Goal: Task Accomplishment & Management: Use online tool/utility

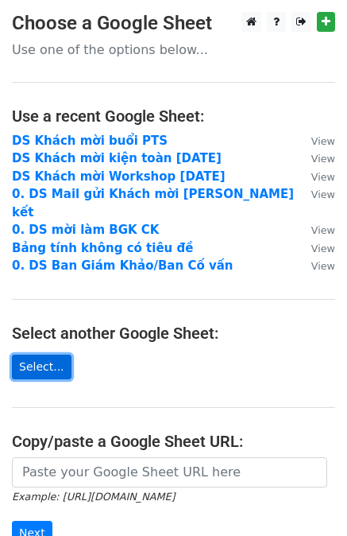
click at [47, 355] on link "Select..." at bounding box center [42, 367] width 60 height 25
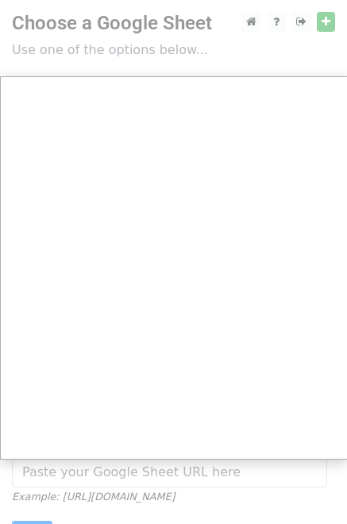
click at [127, 49] on div at bounding box center [173, 369] width 347 height 739
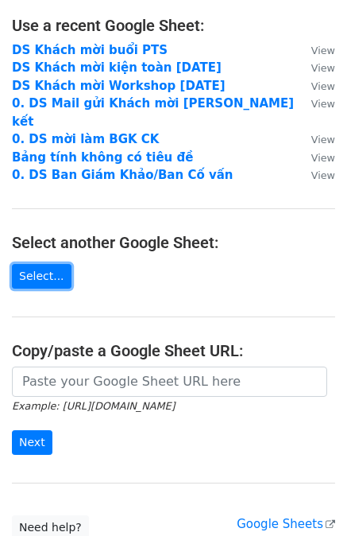
scroll to position [103, 0]
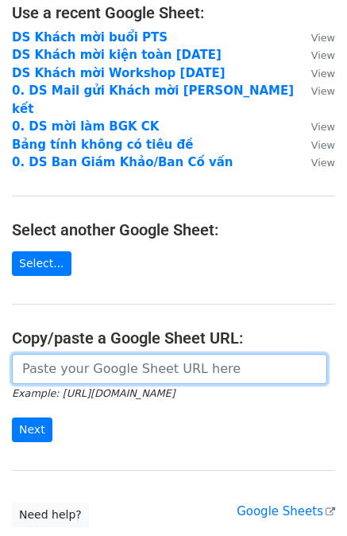
click at [117, 354] on input "url" at bounding box center [170, 369] width 316 height 30
paste input "https://docs.google.com/spreadsheets/d/1lh6eOdZCgMOe-jRsR4a8E4YDTHZnF7qk3H85O1K…"
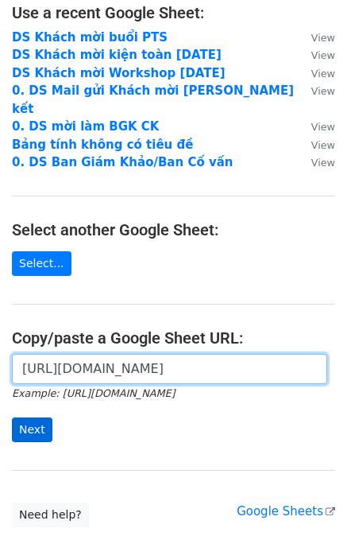
type input "https://docs.google.com/spreadsheets/d/1lh6eOdZCgMOe-jRsR4a8E4YDTHZnF7qk3H85O1K…"
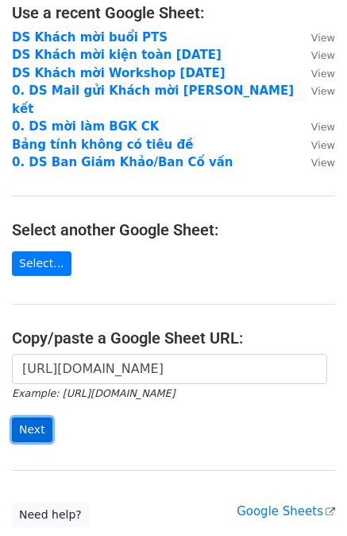
scroll to position [0, 0]
click at [41, 417] on input "Next" at bounding box center [32, 429] width 41 height 25
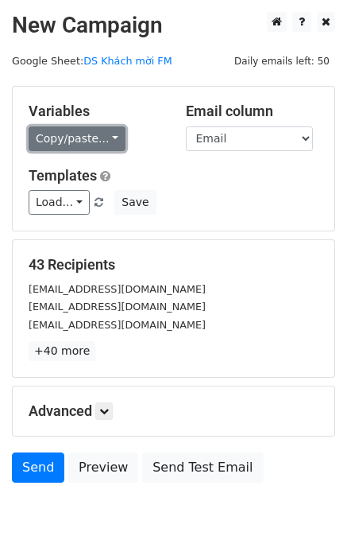
click at [102, 140] on link "Copy/paste..." at bounding box center [77, 138] width 97 height 25
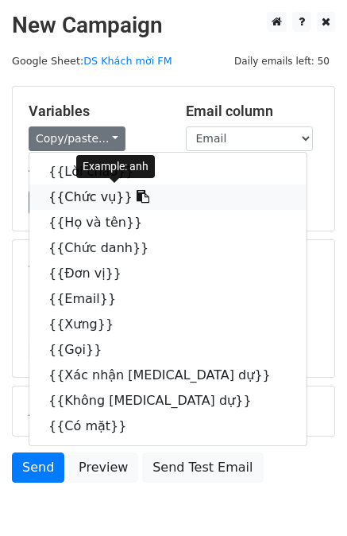
click at [92, 196] on link "{{Chức vụ}}" at bounding box center [168, 196] width 278 height 25
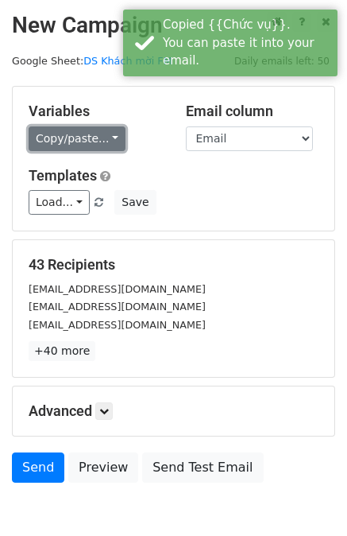
click at [100, 135] on link "Copy/paste..." at bounding box center [77, 138] width 97 height 25
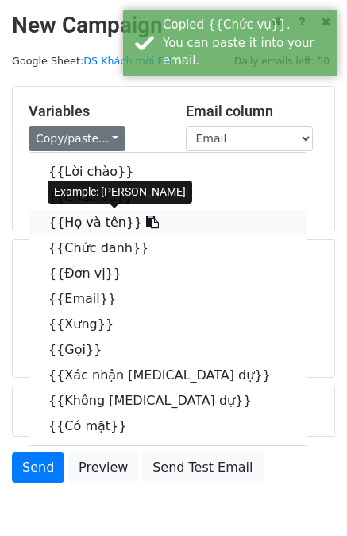
click at [91, 219] on link "{{Họ và tên}}" at bounding box center [168, 222] width 278 height 25
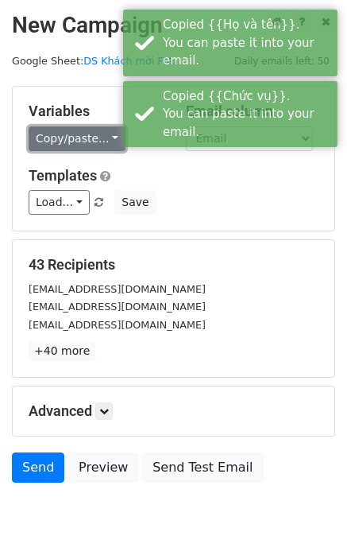
click at [105, 145] on link "Copy/paste..." at bounding box center [77, 138] width 97 height 25
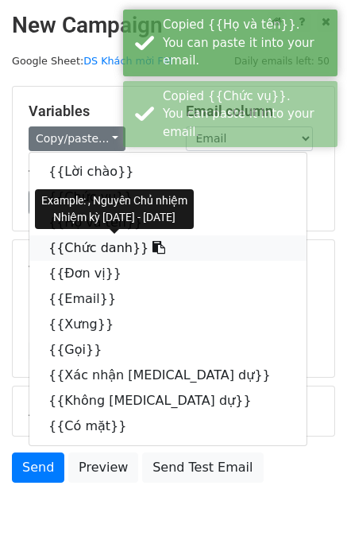
click at [87, 248] on link "{{Chức danh}}" at bounding box center [168, 247] width 278 height 25
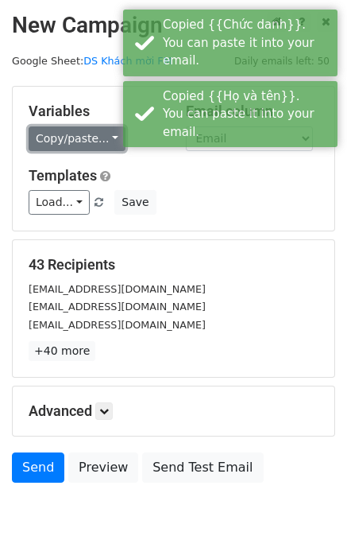
click at [95, 134] on link "Copy/paste..." at bounding box center [77, 138] width 97 height 25
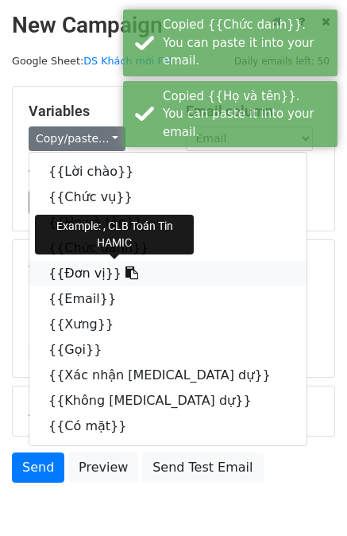
click at [86, 268] on link "{{Đơn vị}}" at bounding box center [168, 273] width 278 height 25
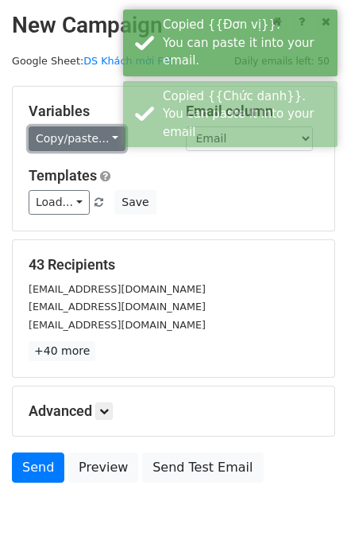
click at [92, 135] on link "Copy/paste..." at bounding box center [77, 138] width 97 height 25
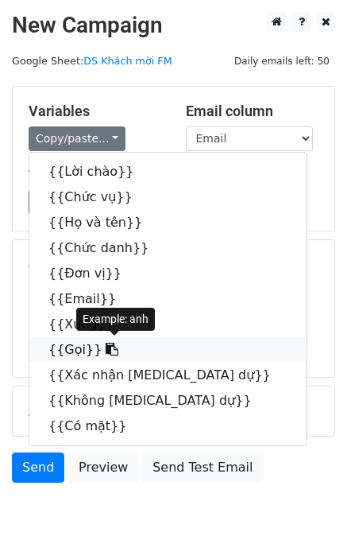
click at [68, 355] on link "{{Gọi}}" at bounding box center [168, 349] width 278 height 25
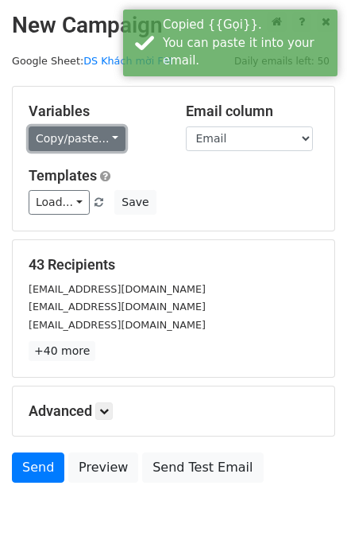
click at [89, 138] on link "Copy/paste..." at bounding box center [77, 138] width 97 height 25
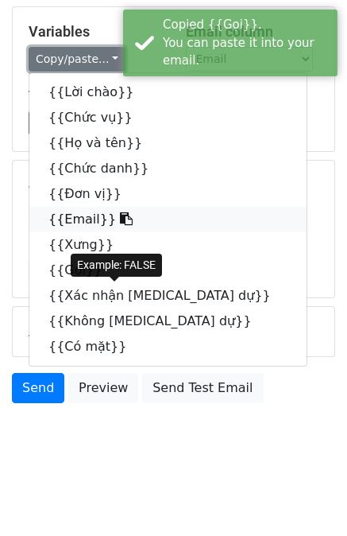
scroll to position [79, 0]
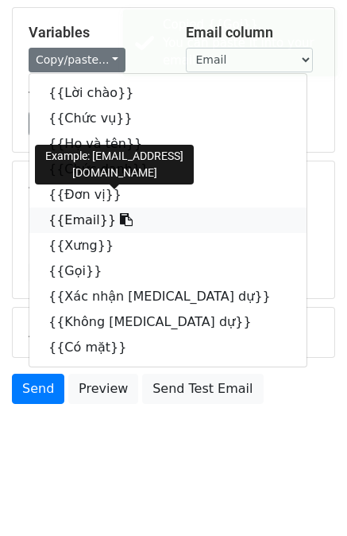
click at [67, 220] on link "{{Email}}" at bounding box center [168, 220] width 278 height 25
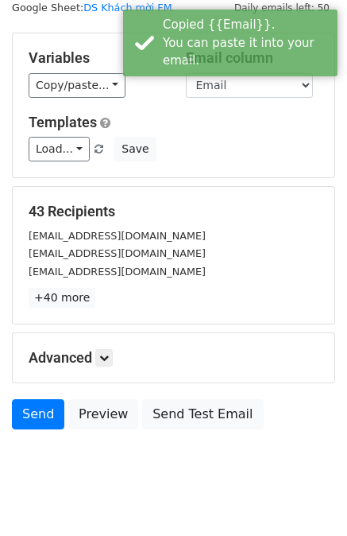
scroll to position [54, 0]
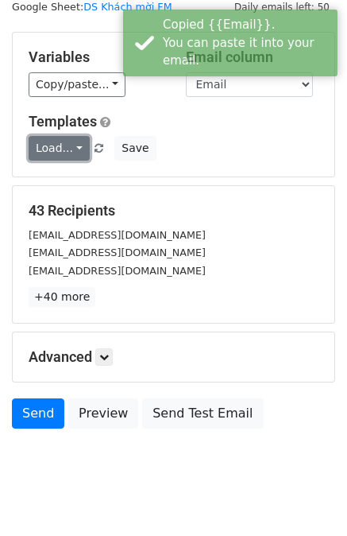
click at [76, 144] on link "Load..." at bounding box center [59, 148] width 61 height 25
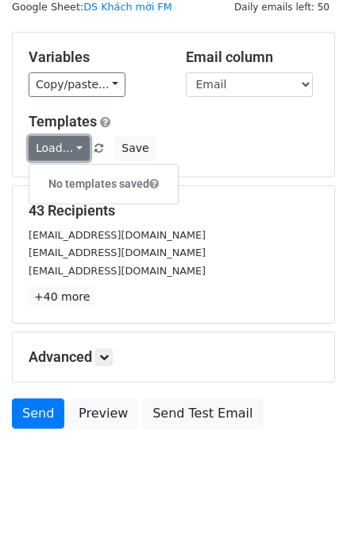
click at [76, 144] on link "Load..." at bounding box center [59, 148] width 61 height 25
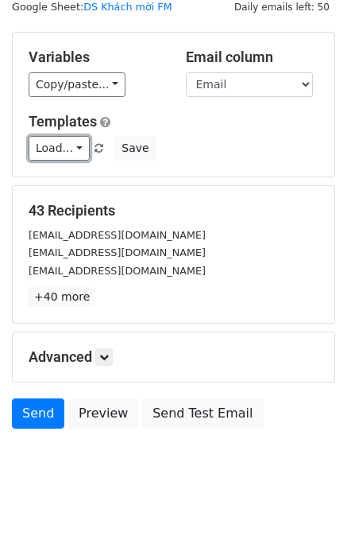
scroll to position [0, 0]
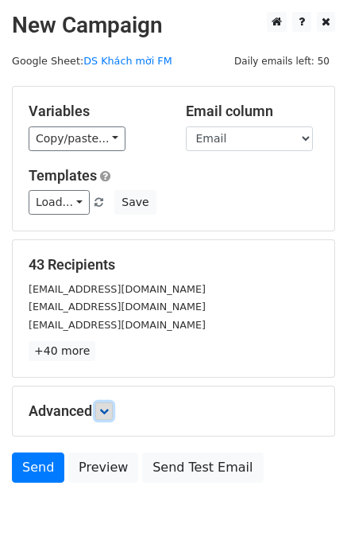
click at [105, 417] on link at bounding box center [103, 410] width 17 height 17
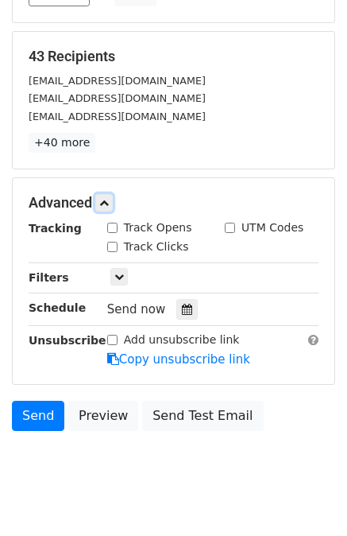
scroll to position [209, 0]
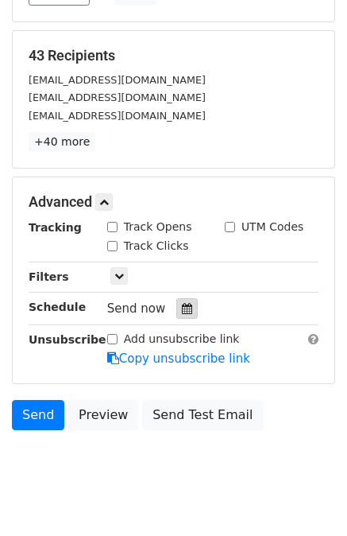
click at [182, 309] on icon at bounding box center [187, 308] width 10 height 11
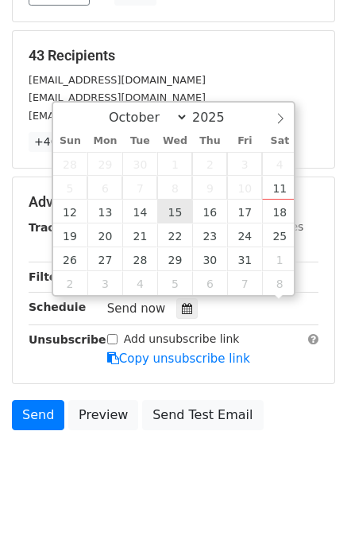
scroll to position [0, 0]
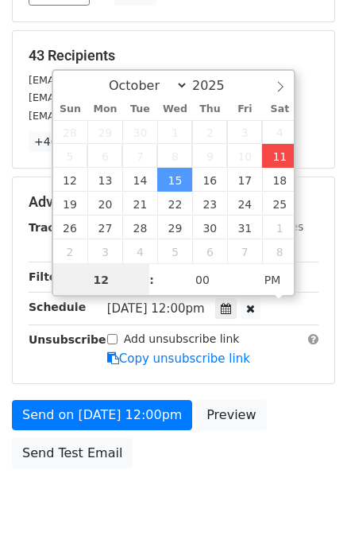
type input "2025-10-11 12:00"
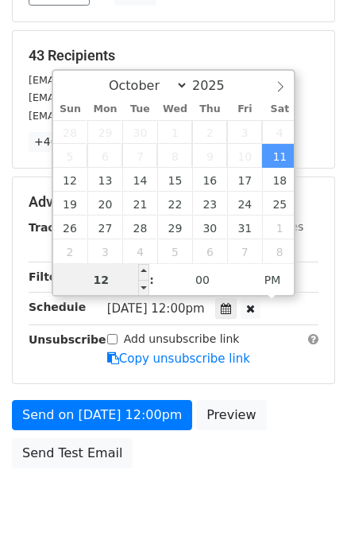
click at [108, 276] on input "12" at bounding box center [101, 280] width 97 height 32
type input "15"
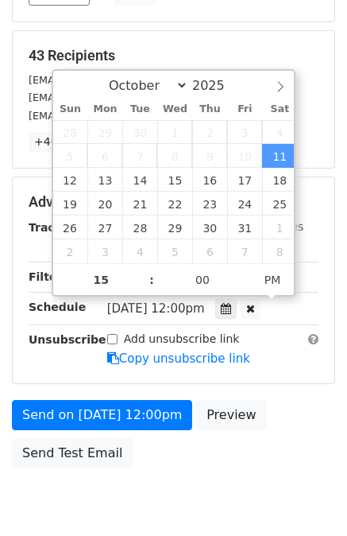
type input "2025-10-11 15:00"
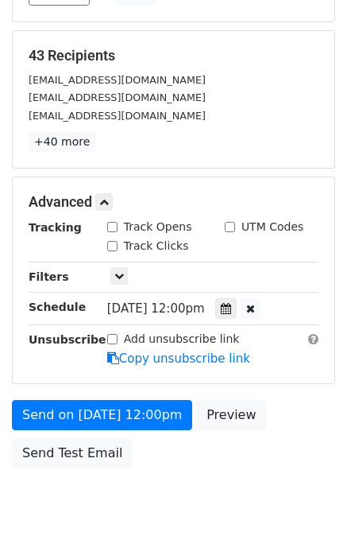
click at [312, 301] on div "Sat, Oct 11, 12:00pm 2025-10-11 15:00" at bounding box center [212, 308] width 235 height 21
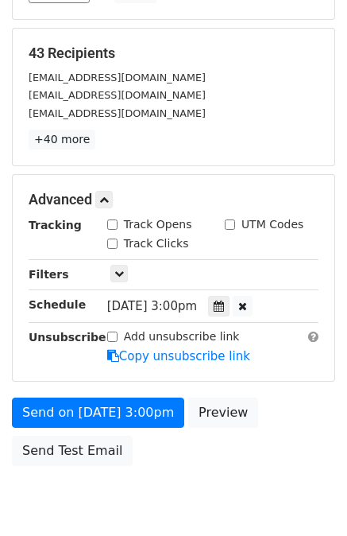
scroll to position [212, 0]
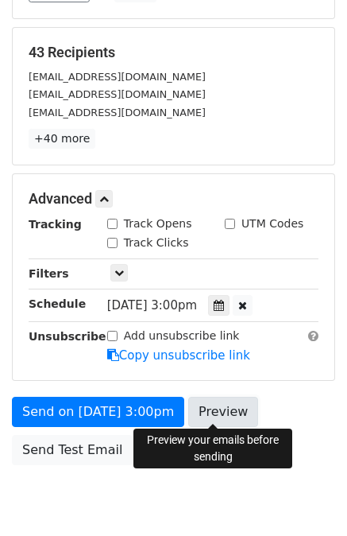
click at [213, 421] on link "Preview" at bounding box center [223, 412] width 70 height 30
click at [223, 418] on link "Preview" at bounding box center [223, 412] width 70 height 30
click at [229, 411] on link "Preview" at bounding box center [223, 412] width 70 height 30
click at [214, 405] on link "Preview" at bounding box center [223, 412] width 70 height 30
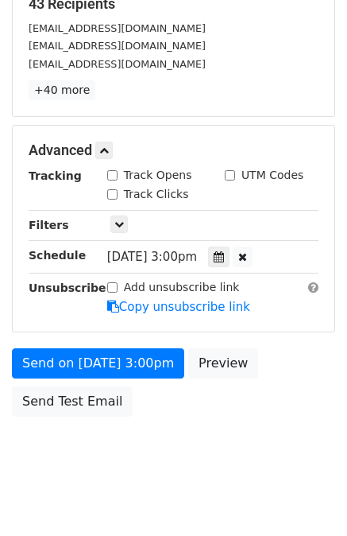
scroll to position [273, 0]
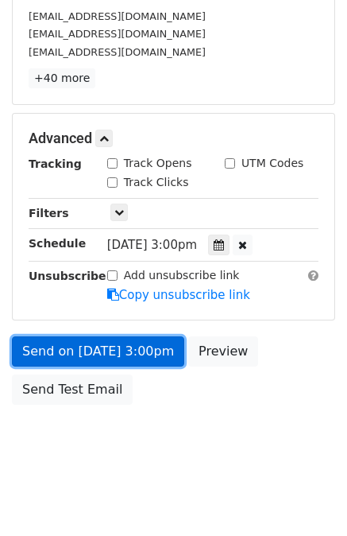
click at [59, 349] on link "Send on Oct 11 at 3:00pm" at bounding box center [98, 351] width 173 height 30
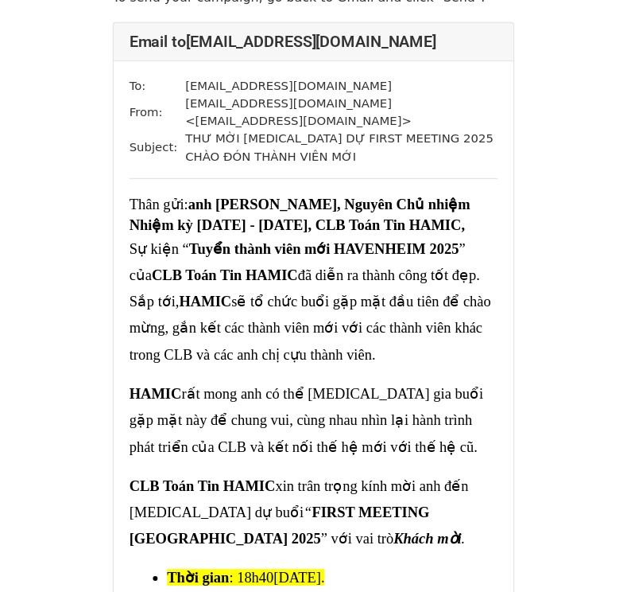
scroll to position [92, 0]
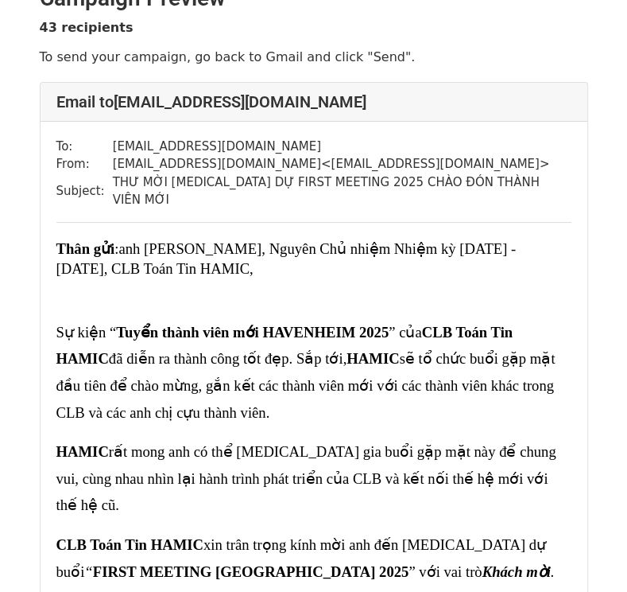
scroll to position [25, 0]
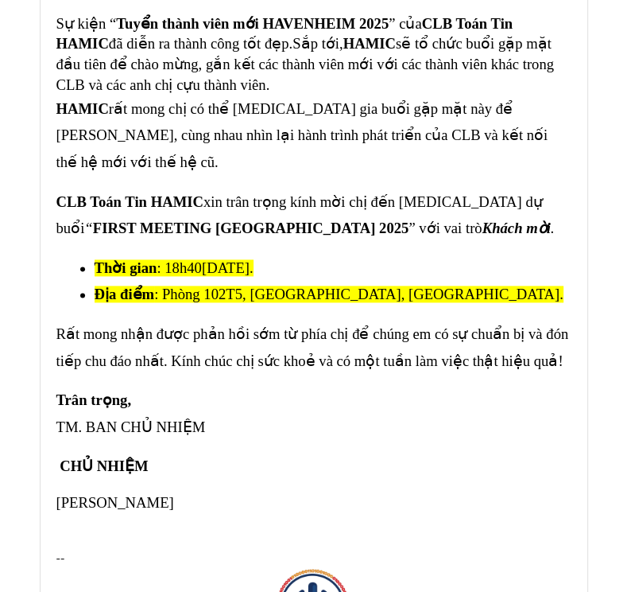
scroll to position [10432, 0]
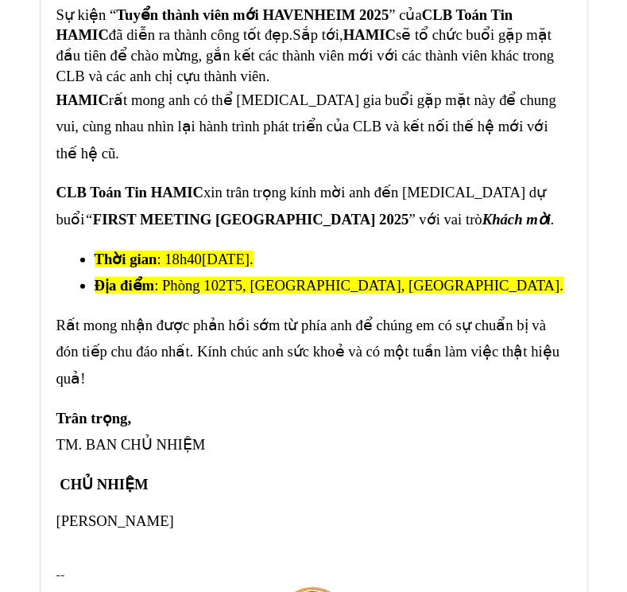
scroll to position [11434, 0]
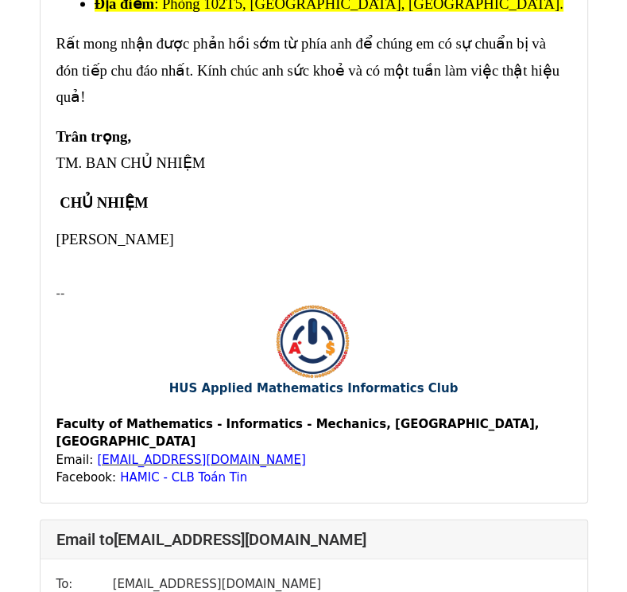
scroll to position [23837, 0]
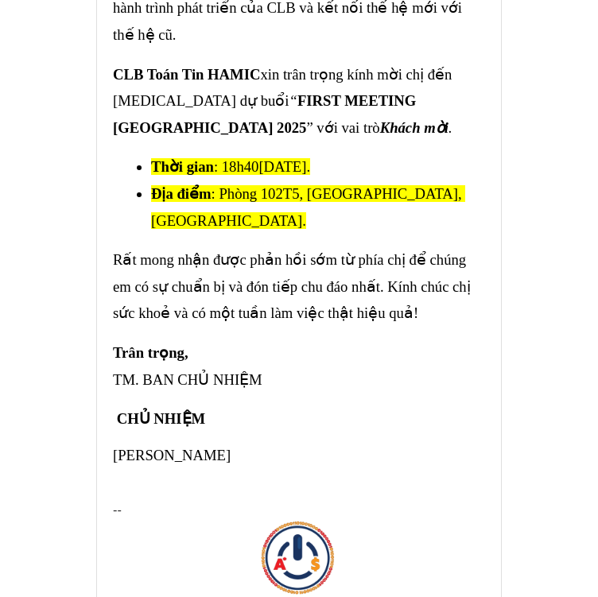
scroll to position [40167, 0]
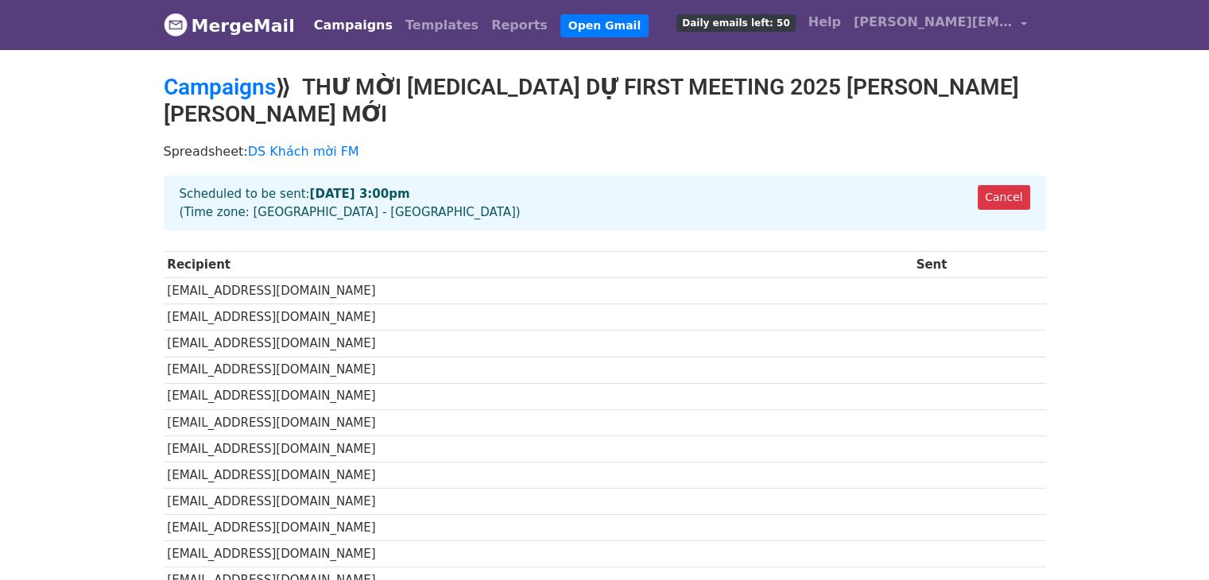
click at [452, 86] on h2 "Campaigns ⟫ THƯ MỜI [MEDICAL_DATA] DỰ FIRST MEETING 2025 [PERSON_NAME] [PERSON_…" at bounding box center [605, 100] width 883 height 53
click at [318, 187] on strong "Oct 11 at 3:00pm" at bounding box center [360, 194] width 100 height 14
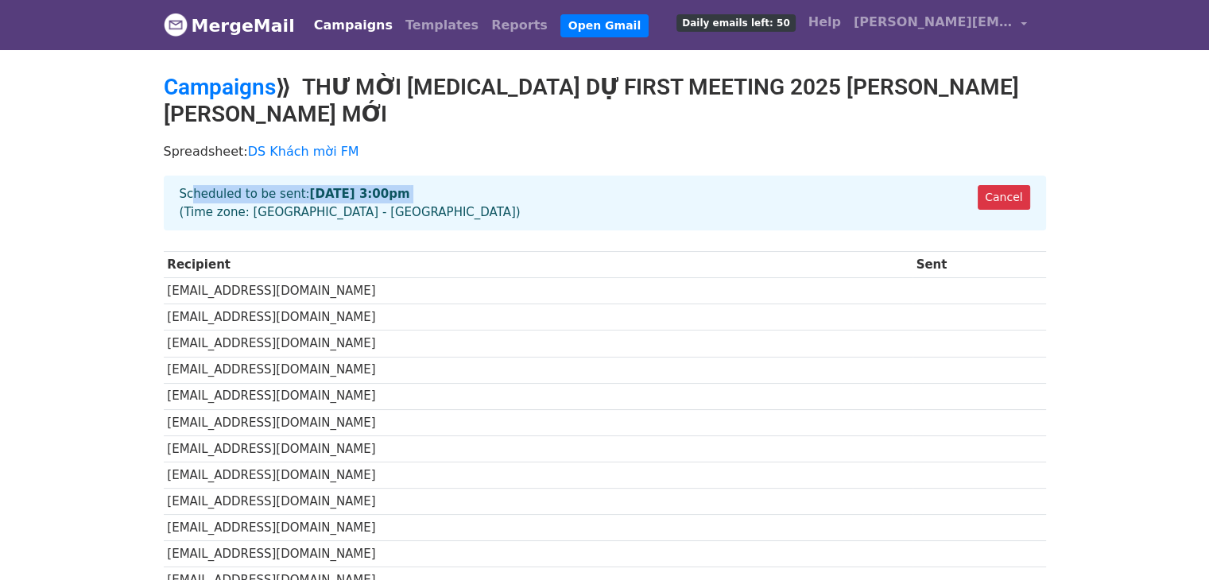
click at [318, 187] on strong "Oct 11 at 3:00pm" at bounding box center [360, 194] width 100 height 14
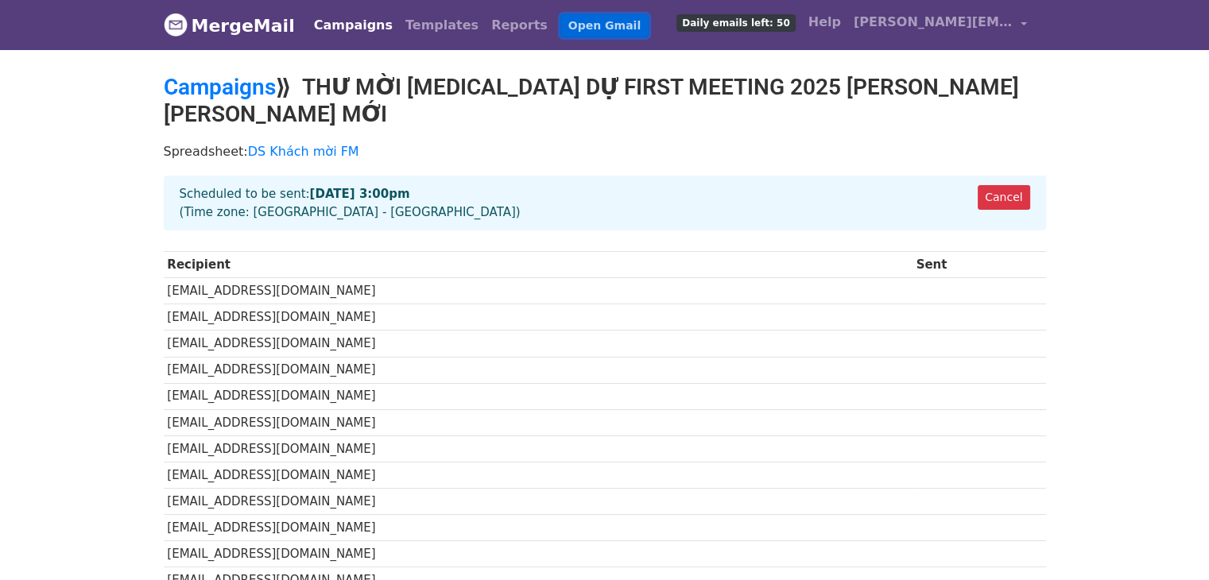
click at [561, 20] on link "Open Gmail" at bounding box center [605, 25] width 88 height 23
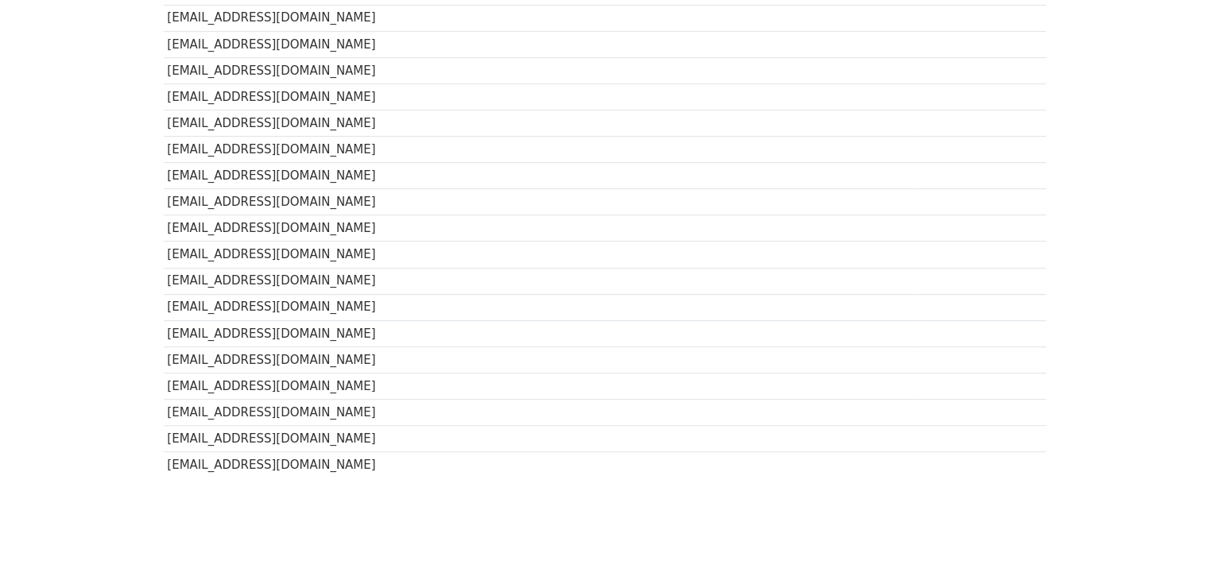
scroll to position [936, 0]
